Goal: Task Accomplishment & Management: Use online tool/utility

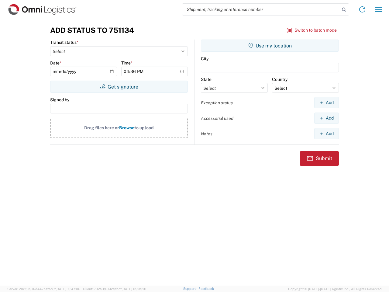
click at [261, 9] on input "search" at bounding box center [262, 10] width 158 height 12
click at [344, 10] on icon at bounding box center [344, 9] width 9 height 9
click at [363, 9] on icon at bounding box center [363, 10] width 10 height 10
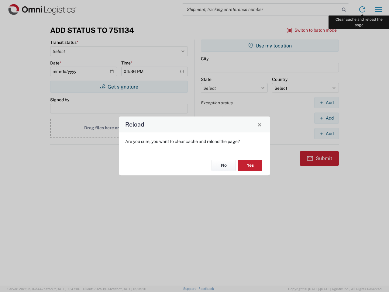
click at [379, 9] on div "Reload Are you sure, you want to clear cache and reload the page? No Yes" at bounding box center [194, 146] width 389 height 292
click at [312, 30] on div "Reload Are you sure, you want to clear cache and reload the page? No Yes" at bounding box center [194, 146] width 389 height 292
click at [119, 87] on div "Reload Are you sure, you want to clear cache and reload the page? No Yes" at bounding box center [194, 146] width 389 height 292
click at [270, 46] on div "Reload Are you sure, you want to clear cache and reload the page? No Yes" at bounding box center [194, 146] width 389 height 292
click at [327, 103] on div "Reload Are you sure, you want to clear cache and reload the page? No Yes" at bounding box center [194, 146] width 389 height 292
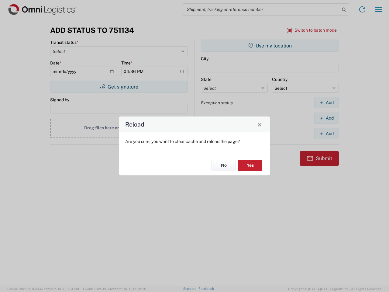
click at [327, 118] on div "Reload Are you sure, you want to clear cache and reload the page? No Yes" at bounding box center [194, 146] width 389 height 292
click at [327, 134] on div "Reload Are you sure, you want to clear cache and reload the page? No Yes" at bounding box center [194, 146] width 389 height 292
